Goal: Transaction & Acquisition: Purchase product/service

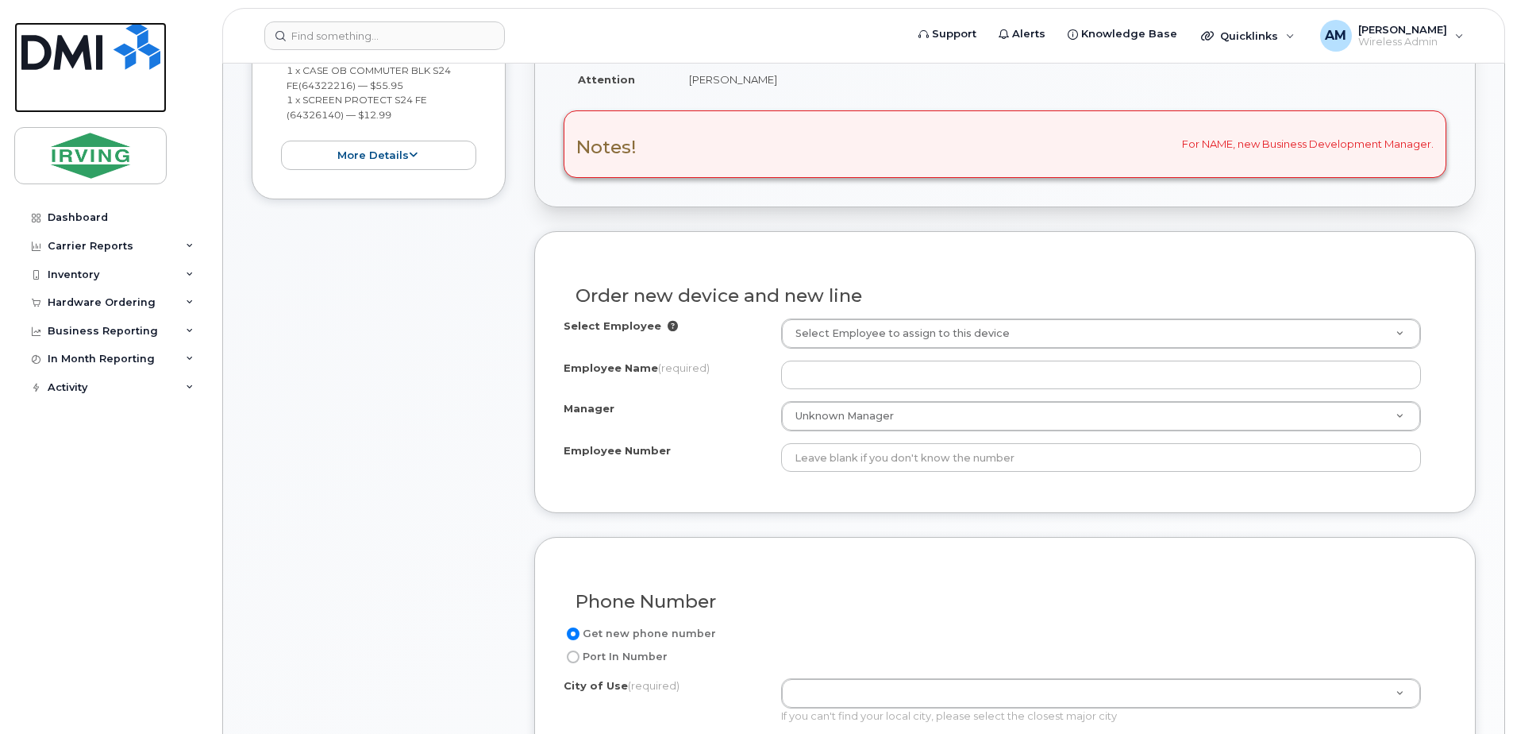
scroll to position [137, 0]
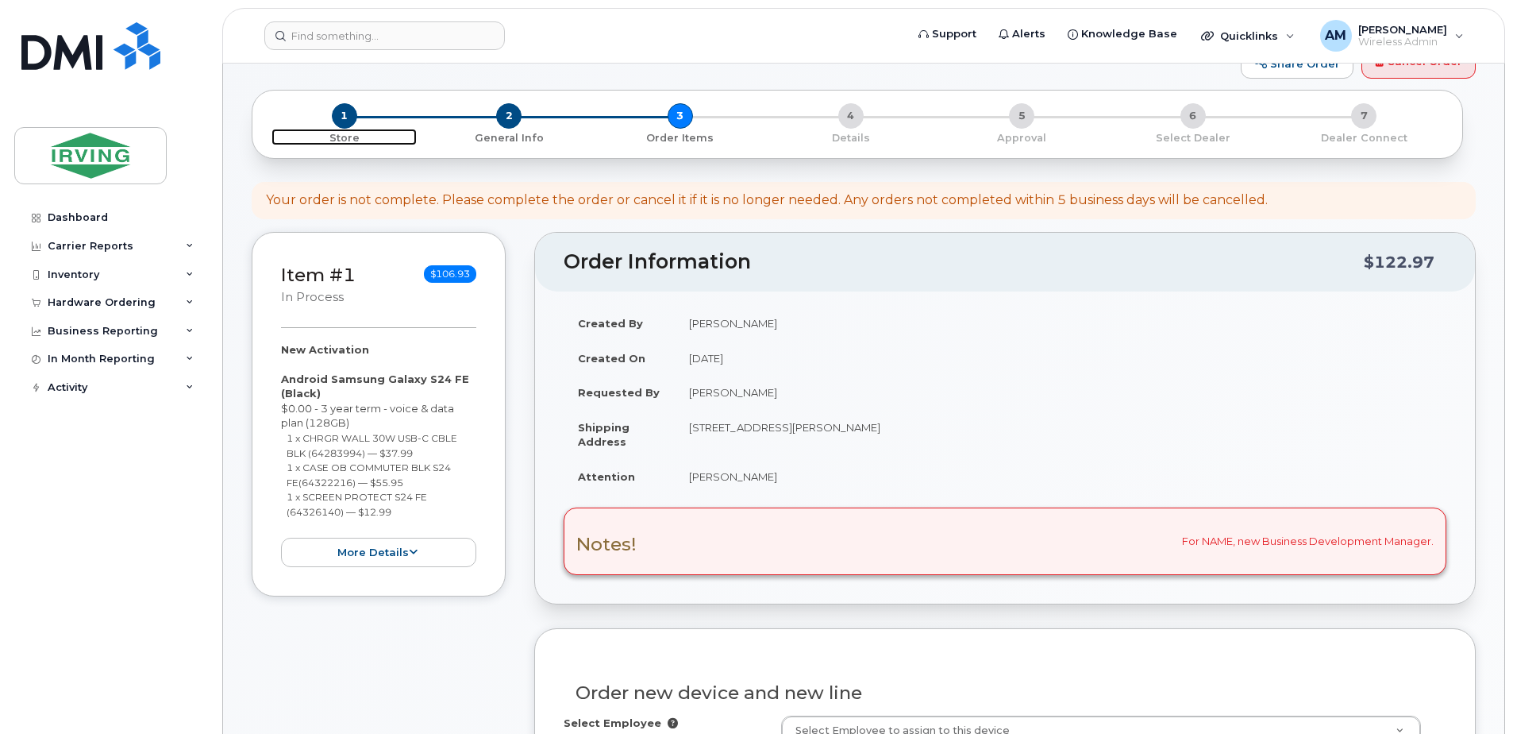
click at [345, 131] on p "Store" at bounding box center [344, 138] width 145 height 14
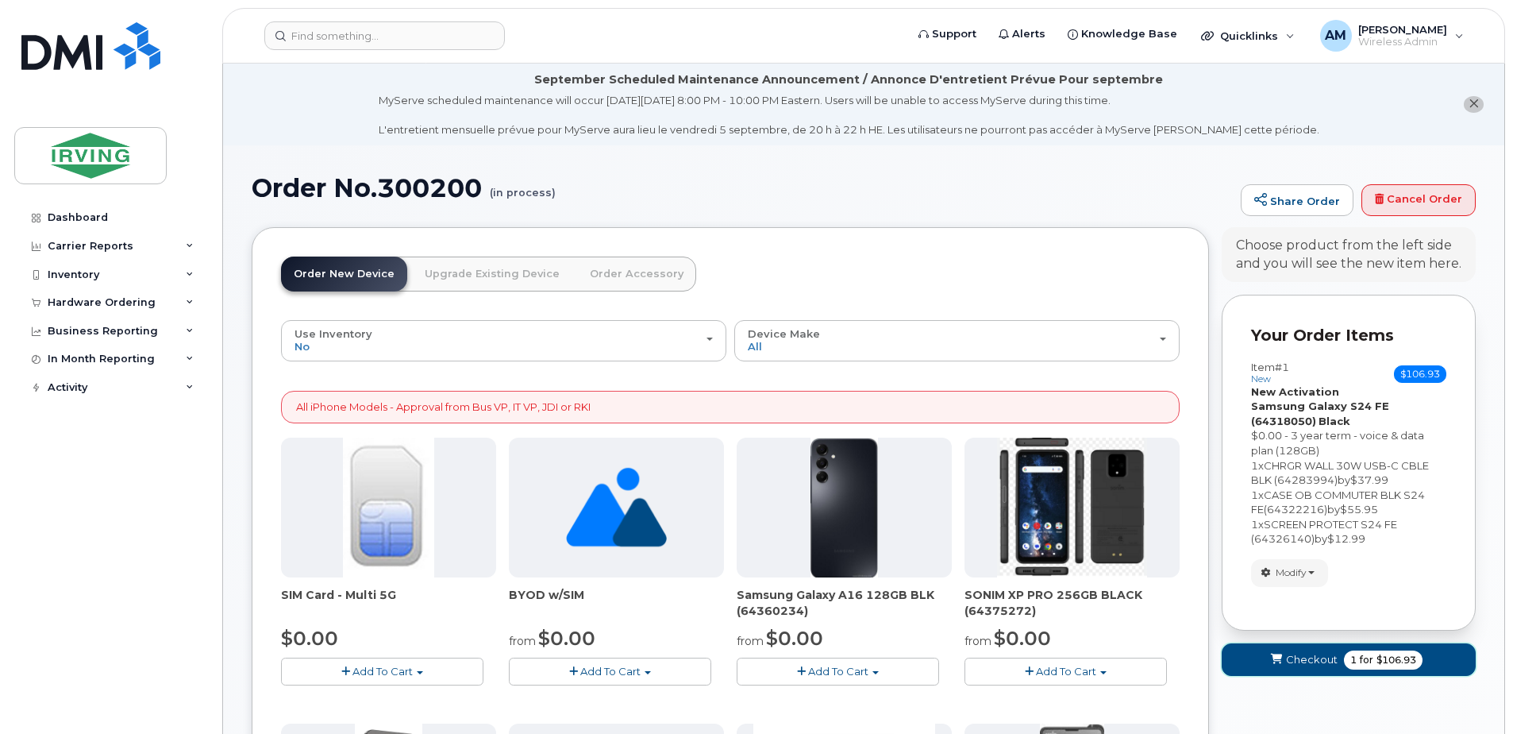
click at [1335, 666] on span "Checkout" at bounding box center [1312, 659] width 52 height 15
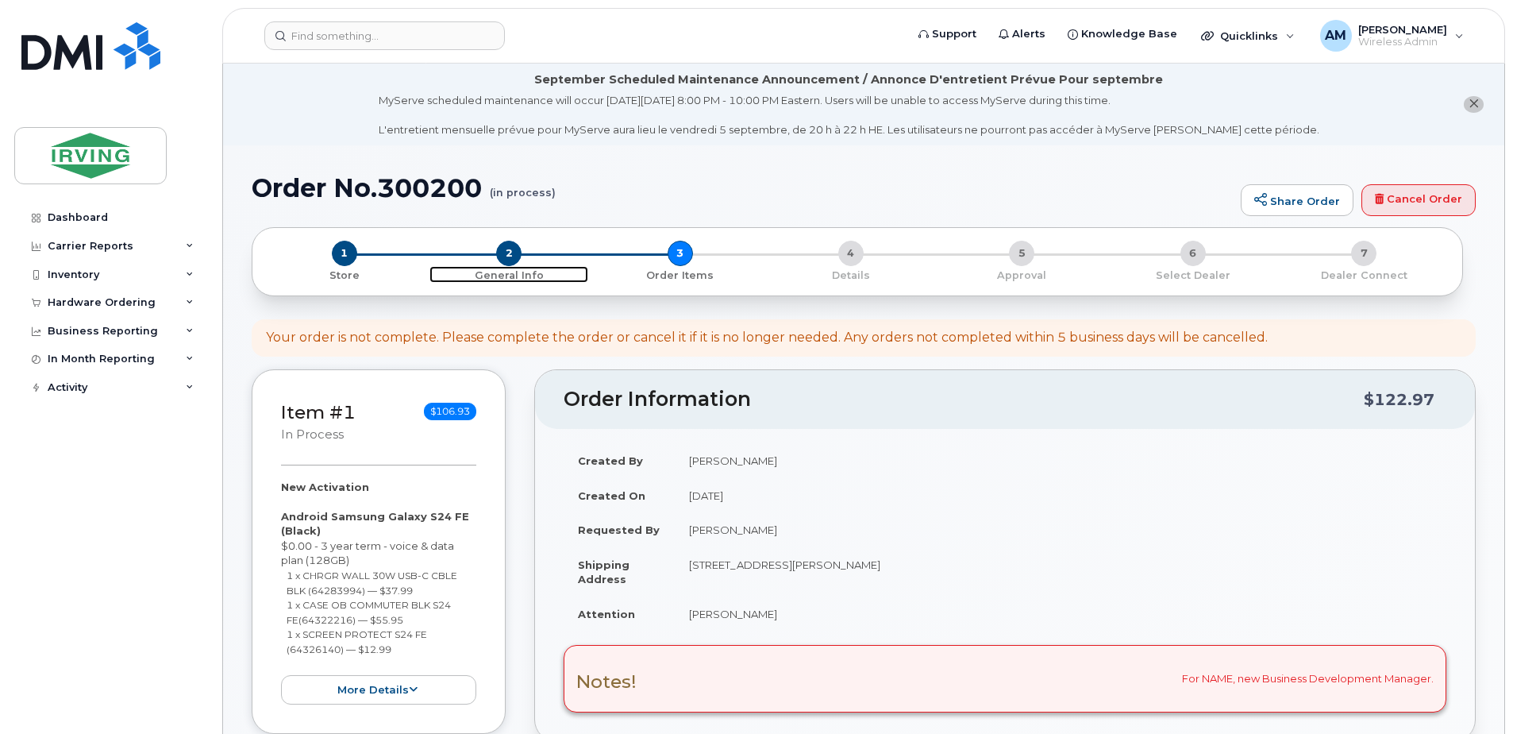
click at [520, 259] on span "2" at bounding box center [508, 253] width 25 height 25
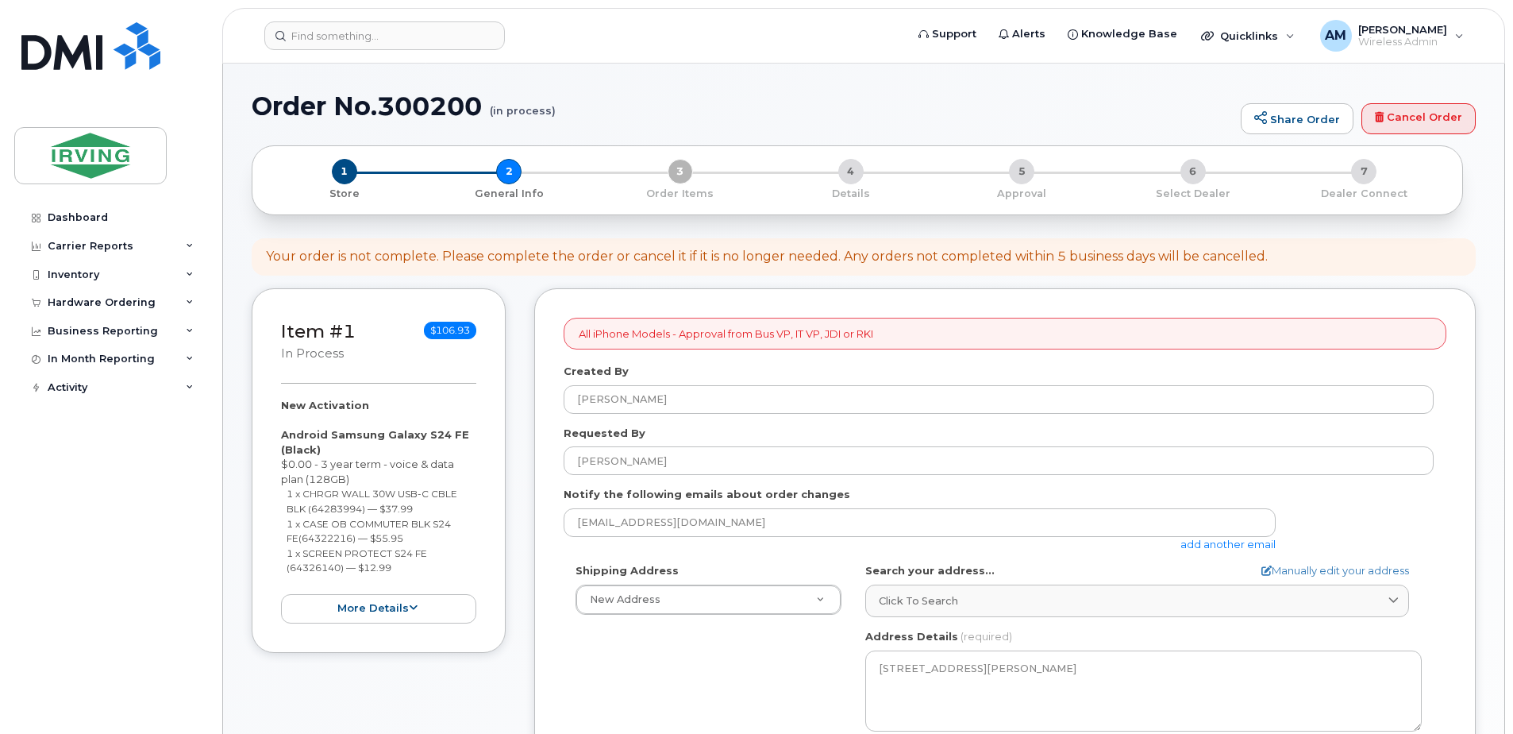
select select
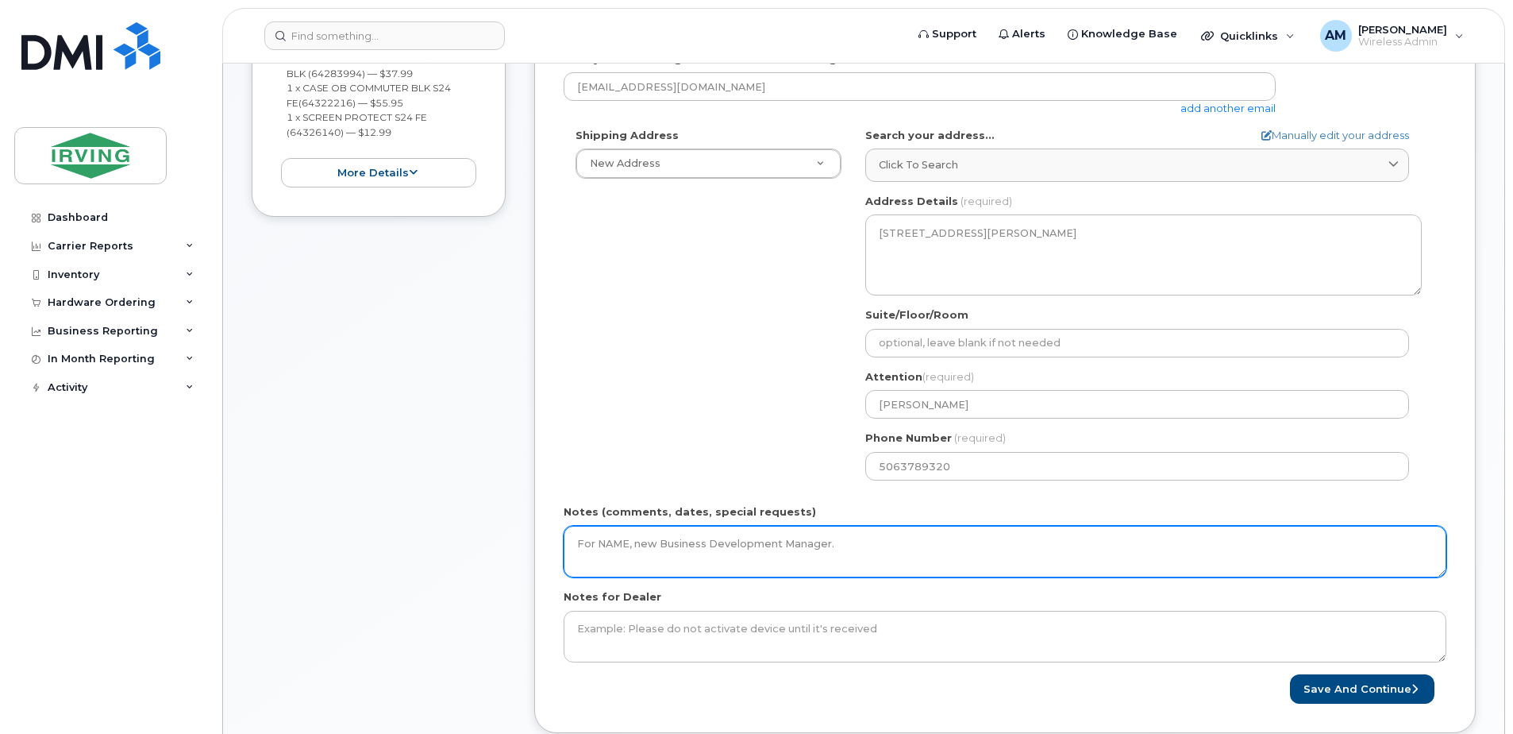
scroll to position [715, 0]
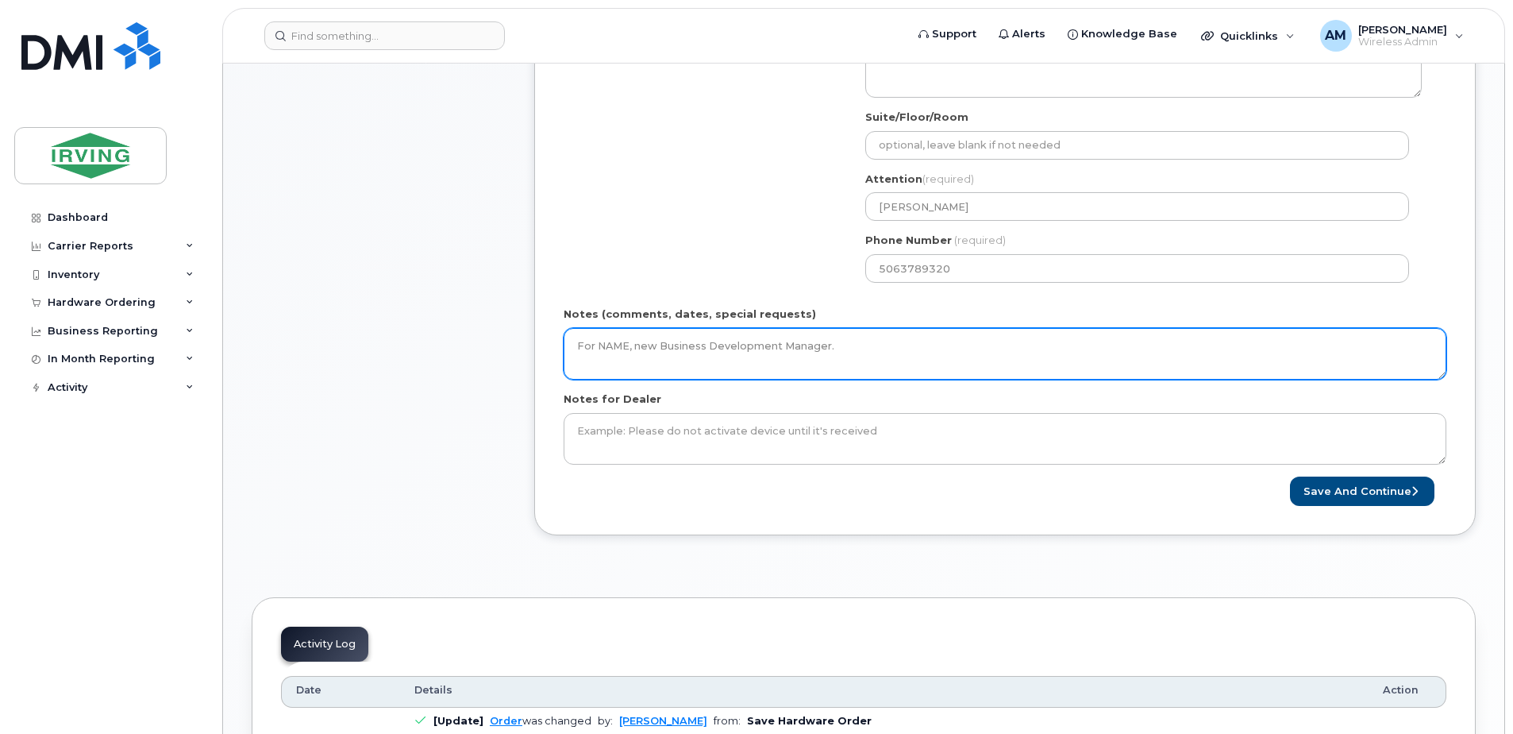
drag, startPoint x: 626, startPoint y: 343, endPoint x: 657, endPoint y: 356, distance: 33.5
click at [626, 343] on textarea "For NAME, new Business Development Manager." at bounding box center [1005, 354] width 883 height 52
type textarea "For Caren Ablack, new Business Development Manager."
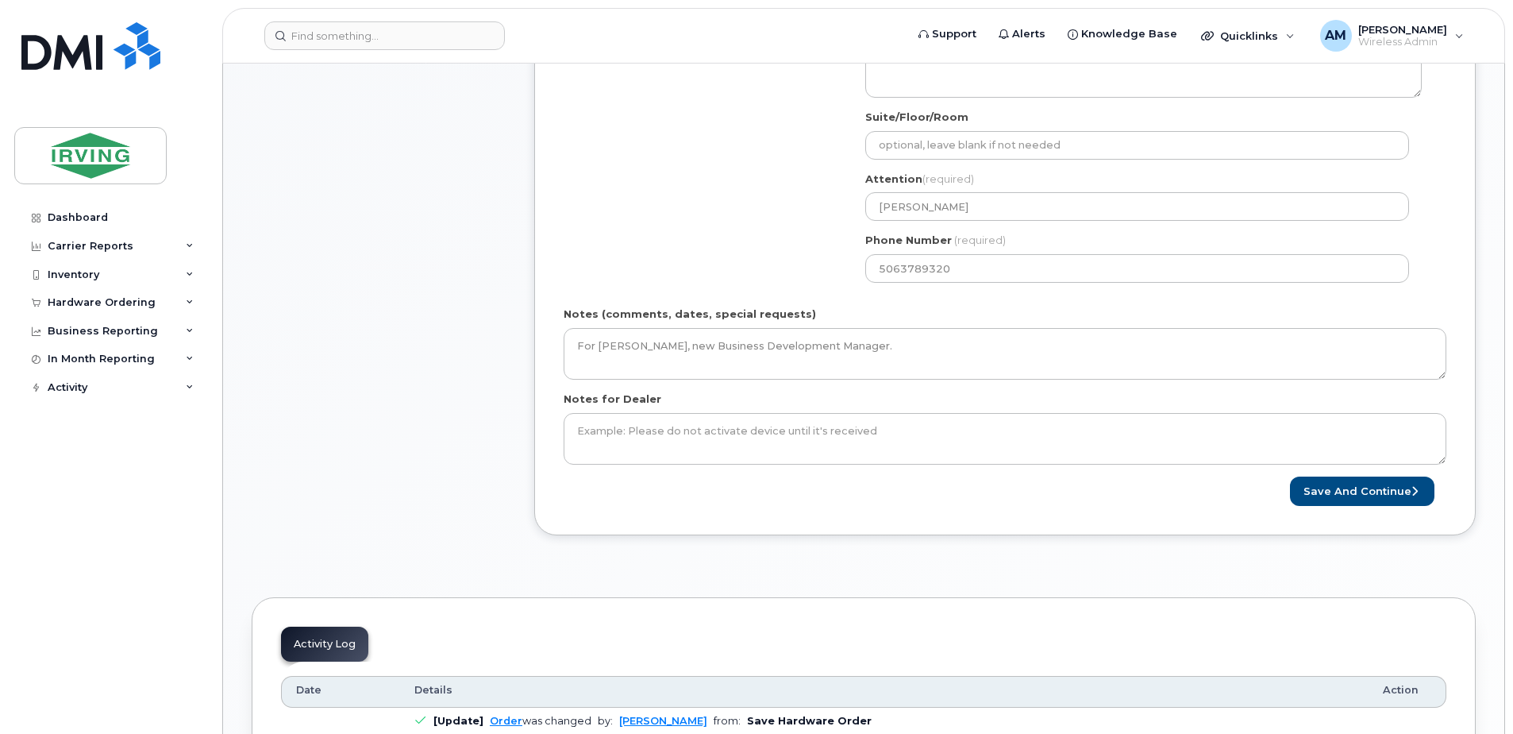
click at [1174, 552] on div "All iPhone Models - Approval from Bus VP, IT VP, JDI or RKI Created By Alyssa M…" at bounding box center [1005, 107] width 942 height 904
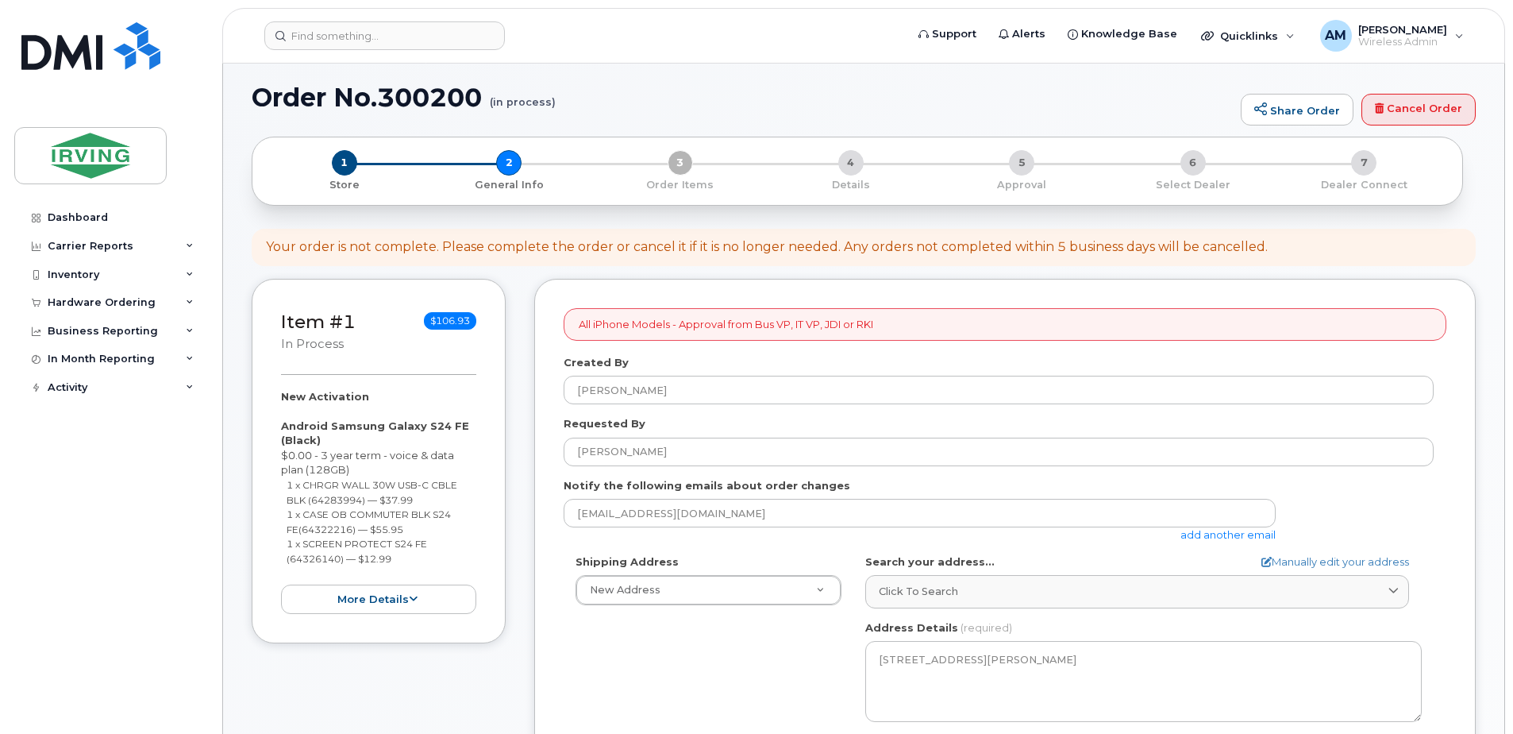
scroll to position [238, 0]
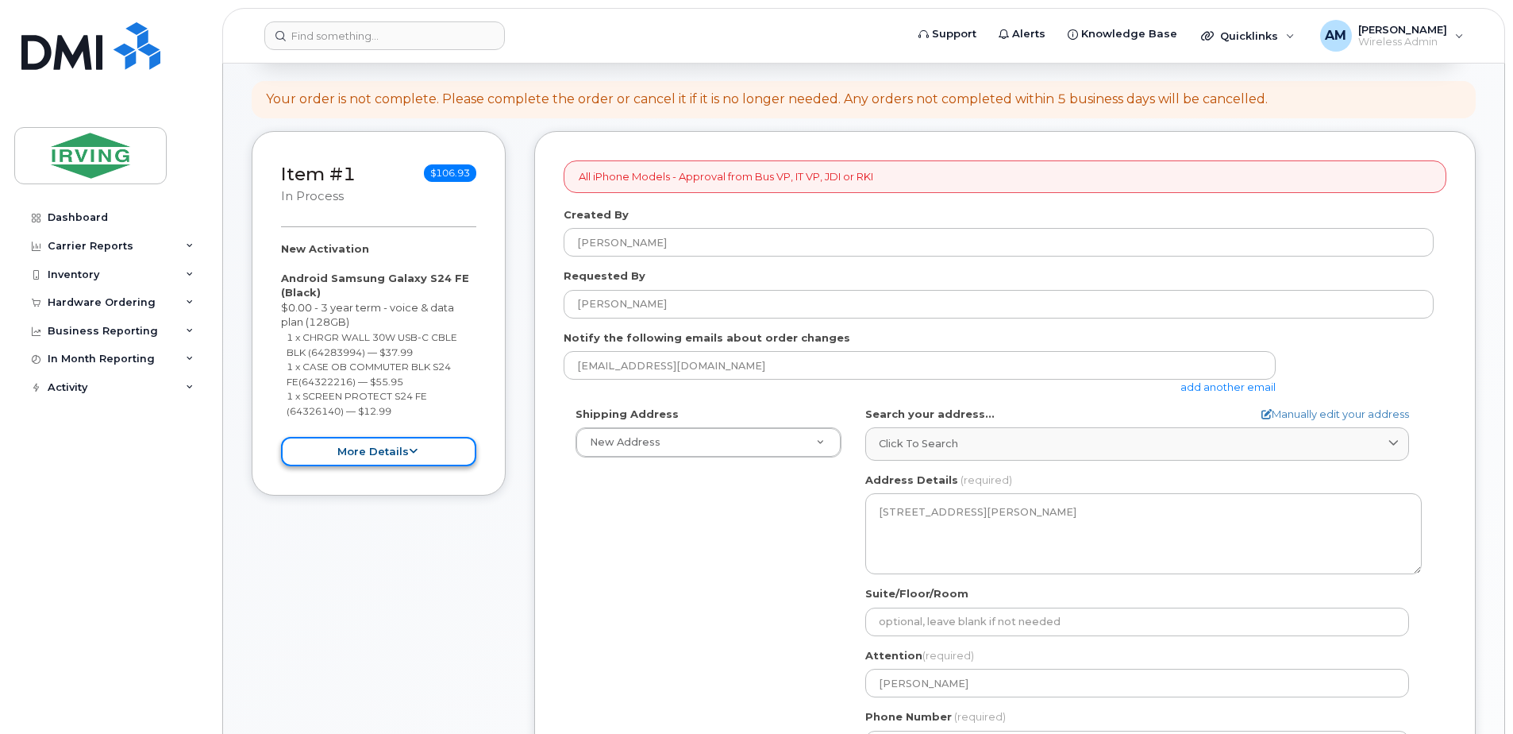
click at [337, 456] on button "more details" at bounding box center [378, 451] width 195 height 29
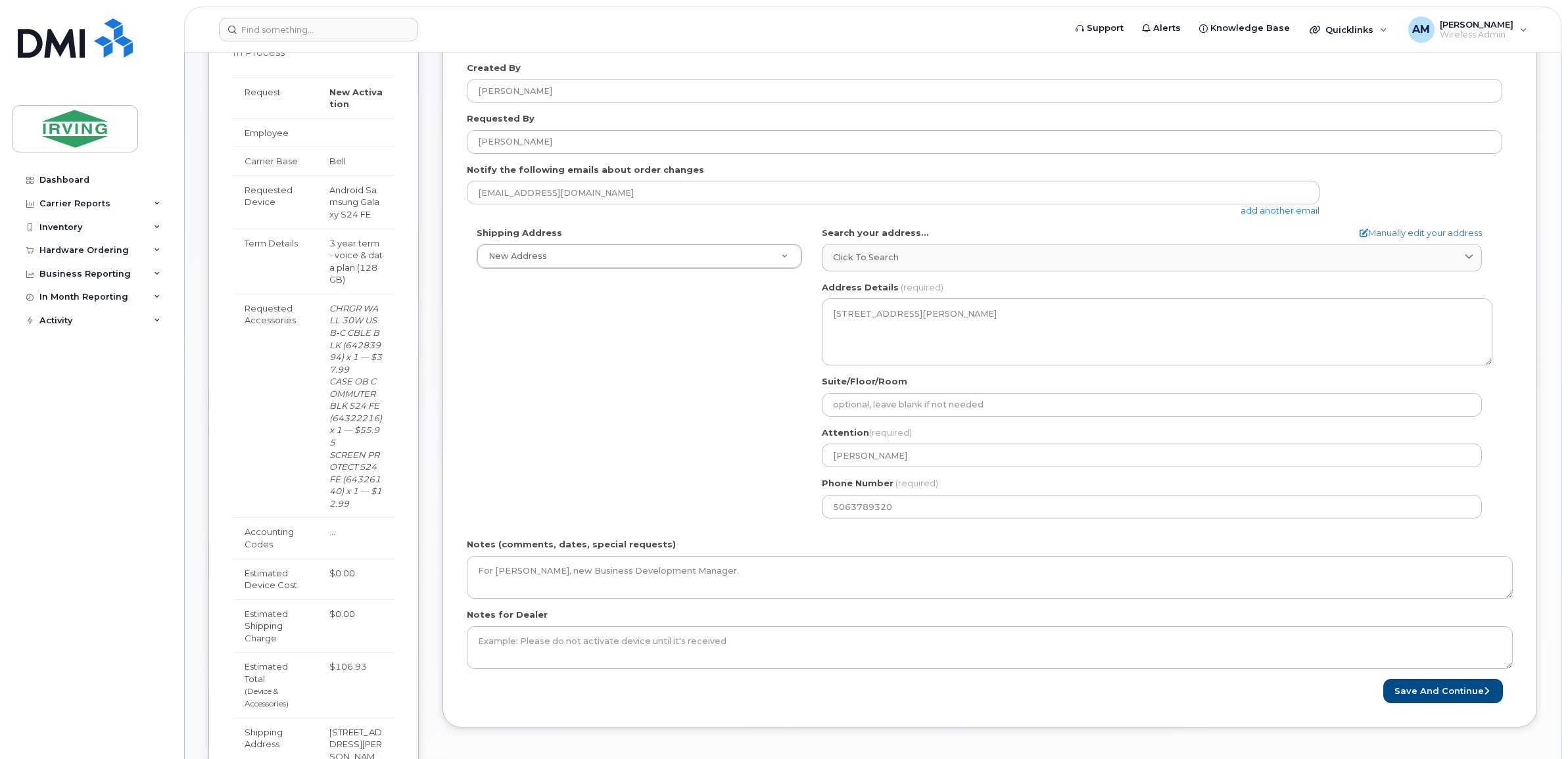
scroll to position [303, 0]
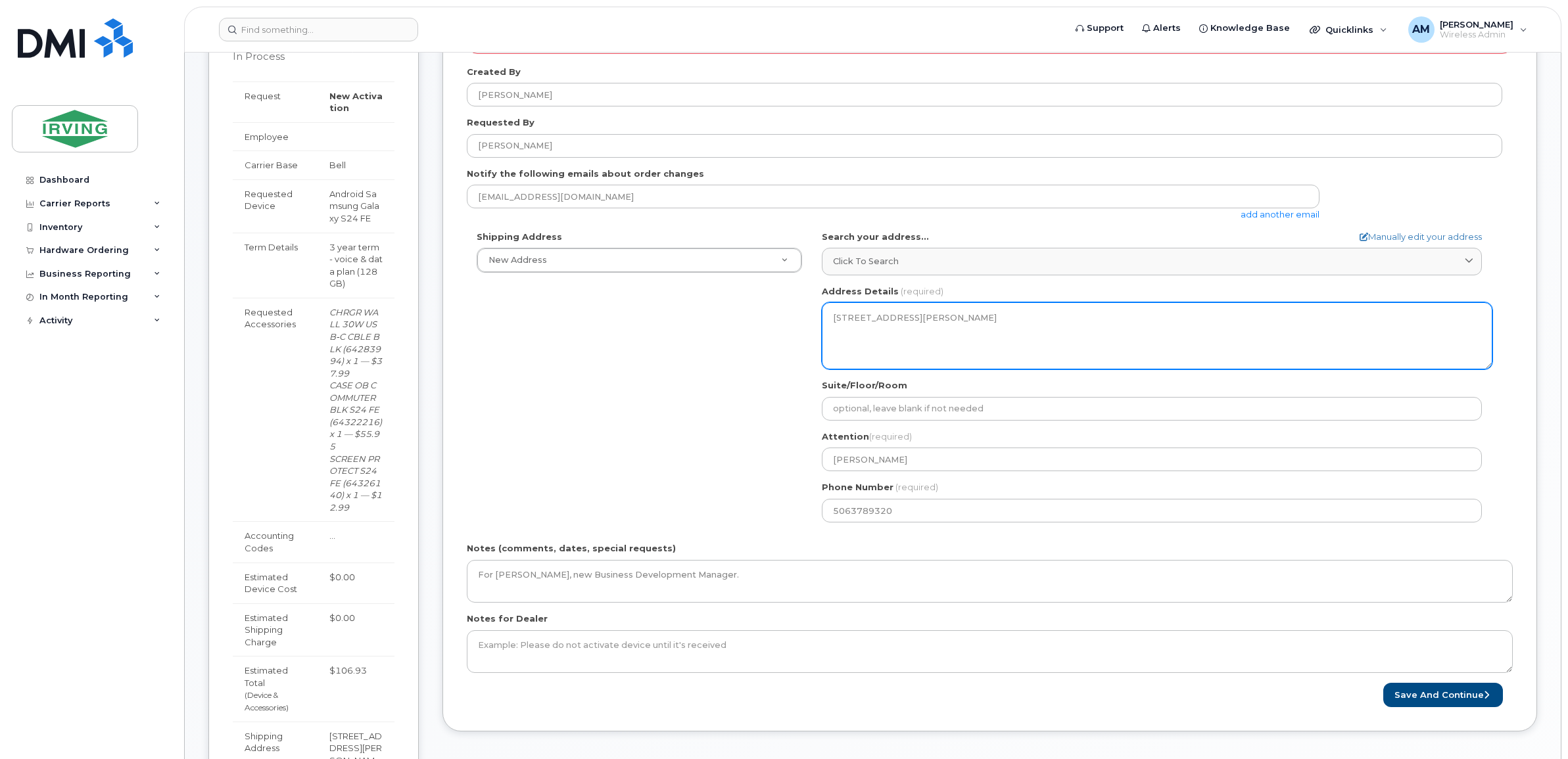
drag, startPoint x: 855, startPoint y: 366, endPoint x: 887, endPoint y: 339, distance: 41.9
click at [855, 366] on textarea "[STREET_ADDRESS][PERSON_NAME]" at bounding box center [1157, 335] width 671 height 67
click at [898, 317] on textarea "[STREET_ADDRESS][PERSON_NAME]" at bounding box center [1157, 335] width 671 height 67
click at [898, 318] on textarea "[STREET_ADDRESS][PERSON_NAME]" at bounding box center [1157, 335] width 671 height 67
click at [902, 322] on textarea "[STREET_ADDRESS][PERSON_NAME]" at bounding box center [1157, 335] width 671 height 67
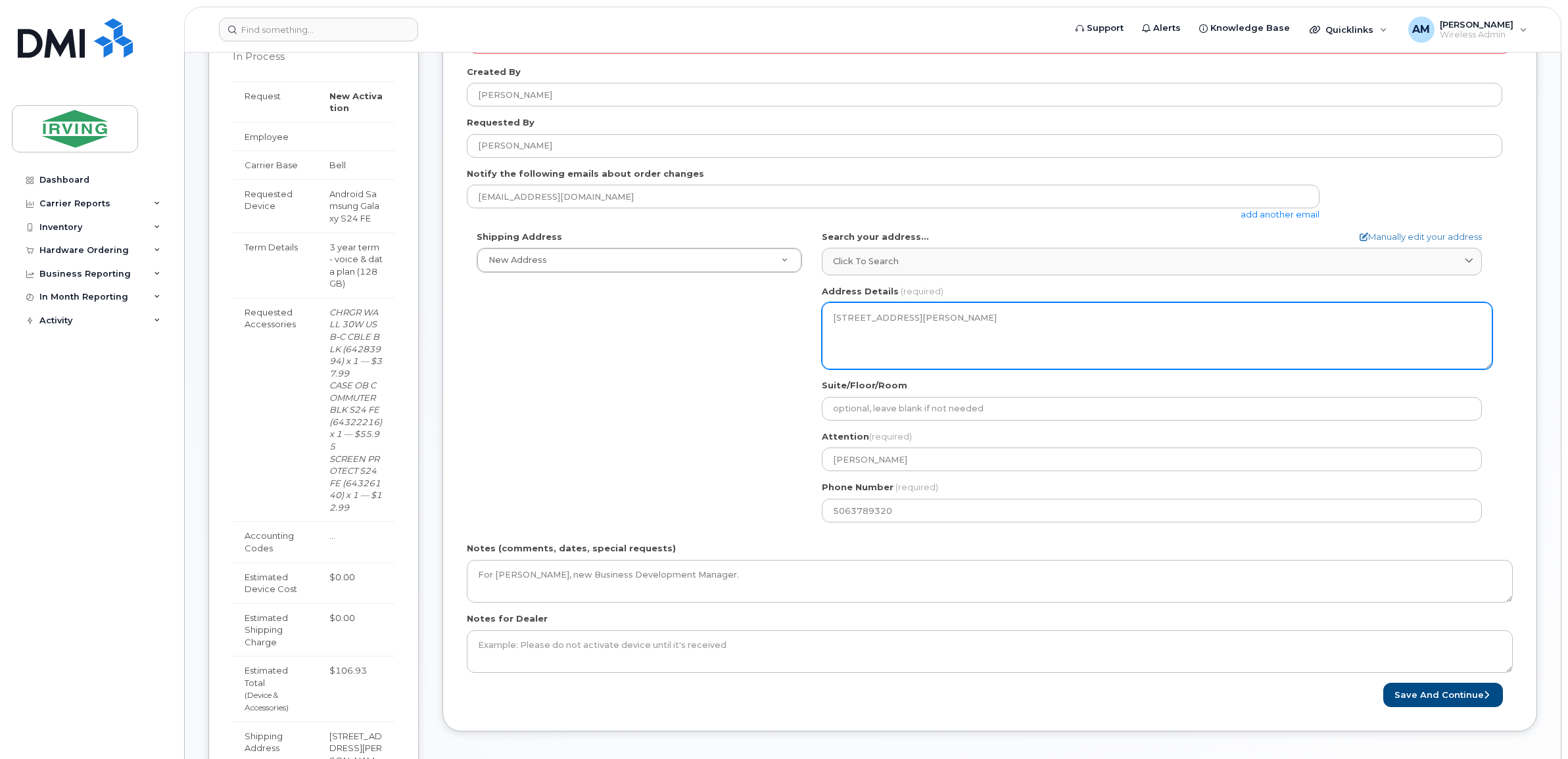
click at [938, 332] on textarea "[STREET_ADDRESS][PERSON_NAME]" at bounding box center [1157, 335] width 671 height 67
click at [970, 318] on textarea "[STREET_ADDRESS][PERSON_NAME]" at bounding box center [1157, 335] width 671 height 67
click at [1077, 353] on textarea "[STREET_ADDRESS][PERSON_NAME]" at bounding box center [1157, 335] width 671 height 67
drag, startPoint x: 868, startPoint y: 349, endPoint x: 790, endPoint y: 346, distance: 78.1
click at [865, 349] on textarea "[STREET_ADDRESS][PERSON_NAME]" at bounding box center [1157, 335] width 671 height 67
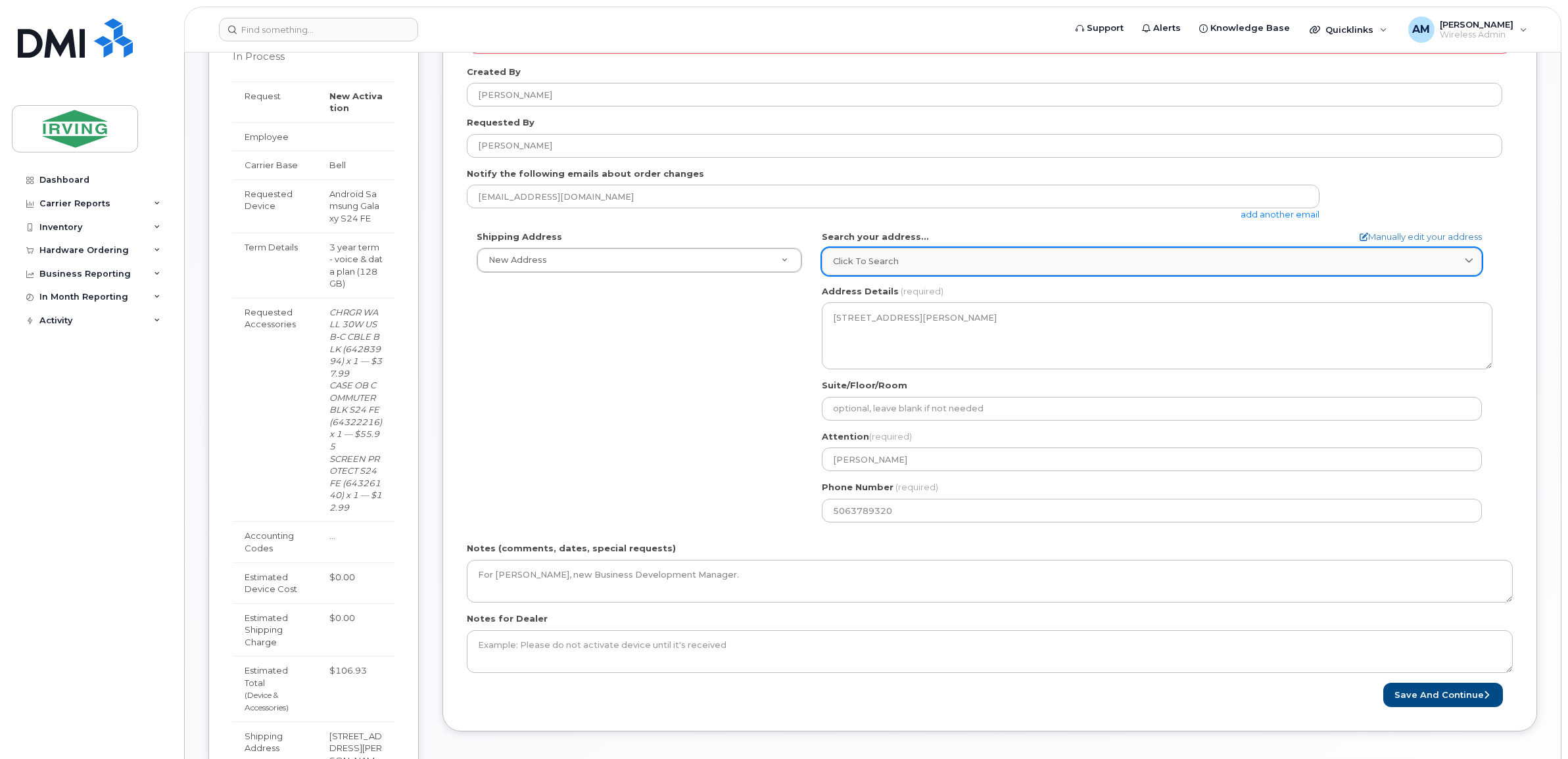
click at [861, 257] on span "Click to search" at bounding box center [865, 261] width 65 height 12
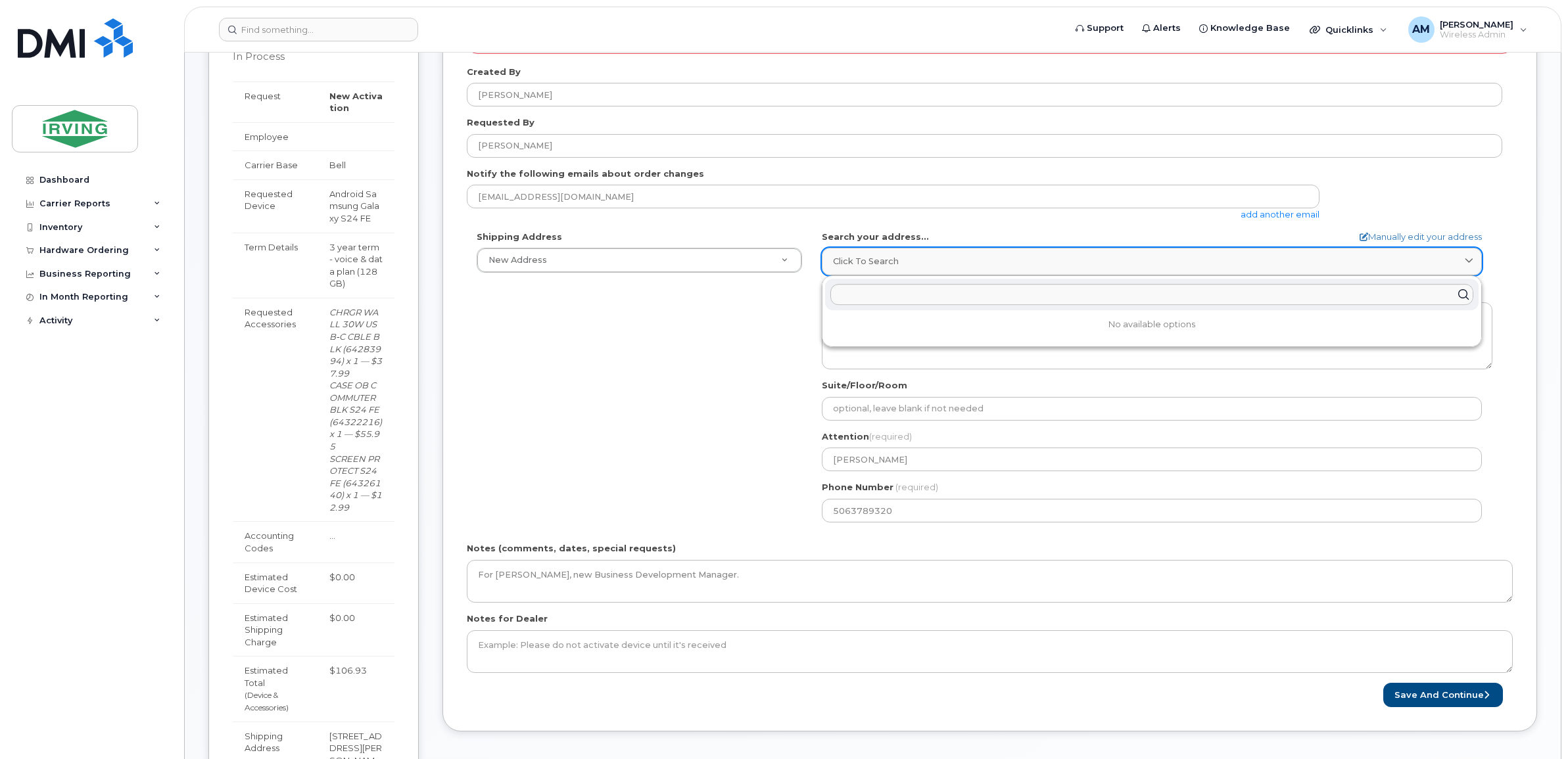
click at [840, 260] on span "Click to search" at bounding box center [865, 261] width 65 height 12
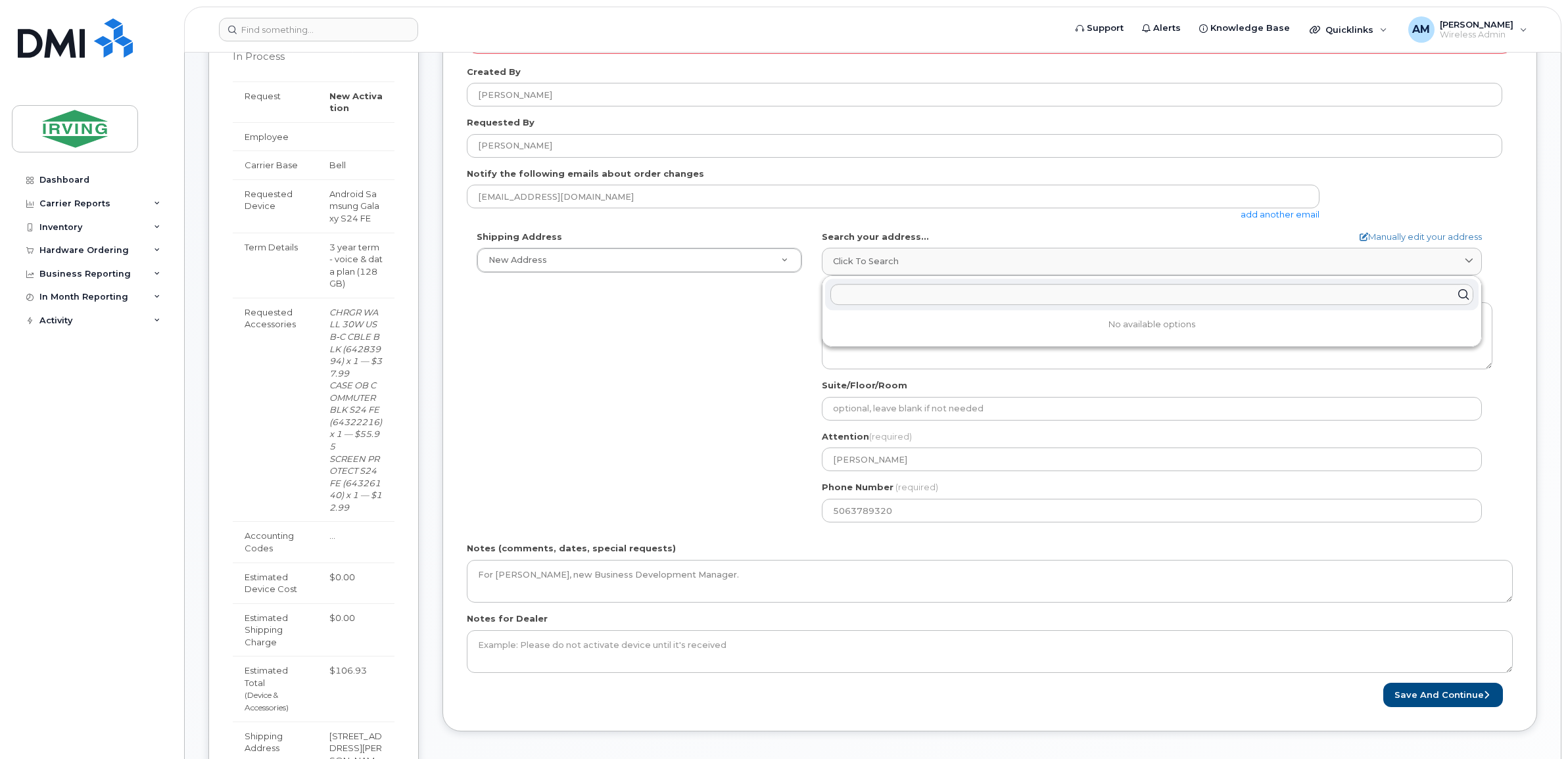
click at [736, 358] on div "Shipping Address New Address New Address 10 Dawson St CAV Farms Head Office Cha…" at bounding box center [984, 382] width 1036 height 301
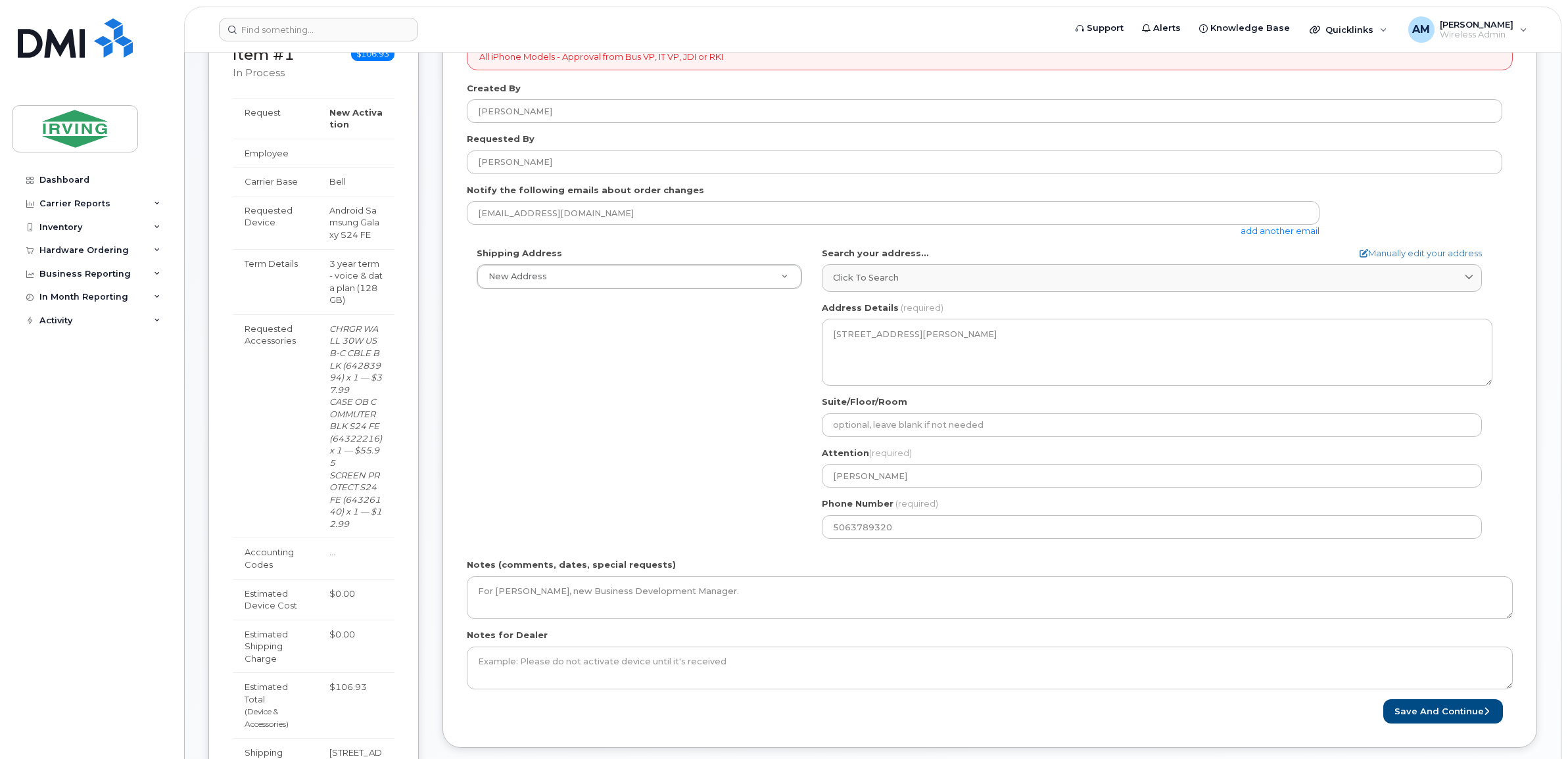
scroll to position [139, 0]
